Goal: Information Seeking & Learning: Learn about a topic

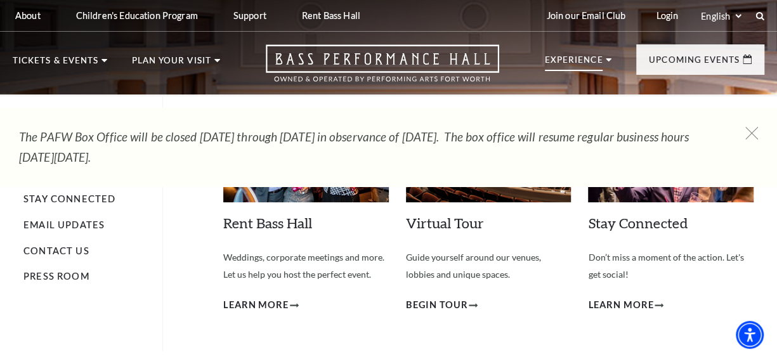
click at [575, 61] on p "Experience" at bounding box center [574, 63] width 58 height 15
click at [578, 61] on p "Experience" at bounding box center [574, 63] width 58 height 15
click at [38, 194] on link "Stay Connected" at bounding box center [69, 198] width 92 height 11
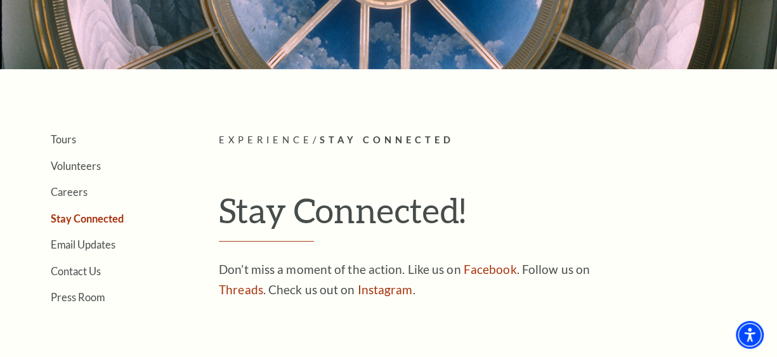
scroll to position [190, 0]
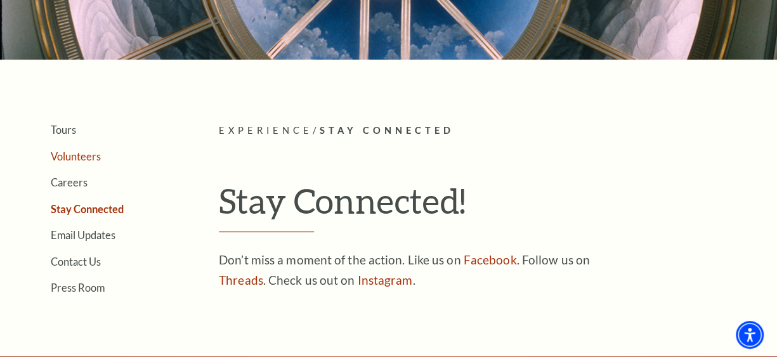
click at [81, 154] on link "Volunteers" at bounding box center [76, 156] width 50 height 12
